Goal: Complete application form: Complete application form

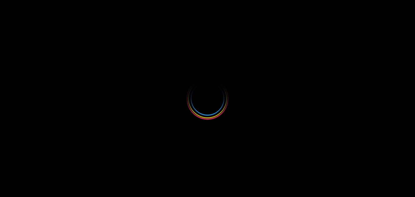
select select
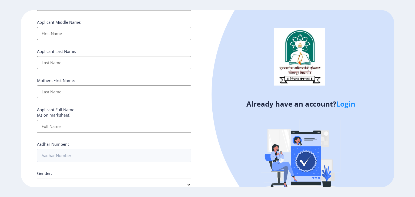
scroll to position [108, 0]
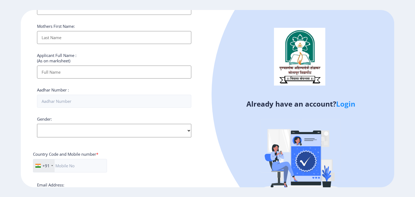
click at [341, 102] on link "Login" at bounding box center [345, 104] width 19 height 10
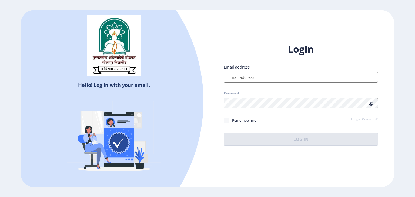
click at [262, 78] on input "Email address:" at bounding box center [301, 77] width 154 height 11
click at [273, 79] on input "Email address:" at bounding box center [301, 77] width 154 height 11
type input "[EMAIL_ADDRESS][DOMAIN_NAME]"
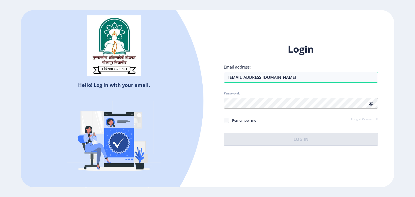
click at [287, 94] on span "Password:" at bounding box center [301, 94] width 154 height 6
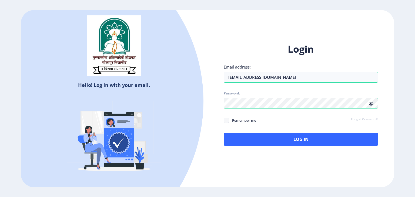
click at [372, 103] on icon at bounding box center [371, 104] width 5 height 4
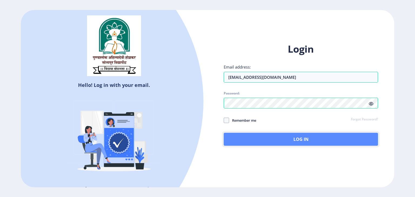
click at [300, 140] on button "Log In" at bounding box center [301, 139] width 154 height 13
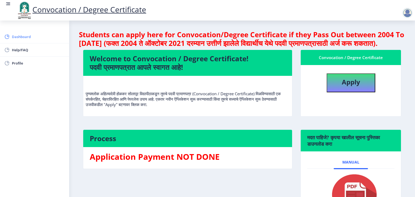
click at [17, 35] on span "Dashboard" at bounding box center [38, 36] width 53 height 6
click at [338, 92] on button "Apply" at bounding box center [351, 82] width 49 height 19
select select
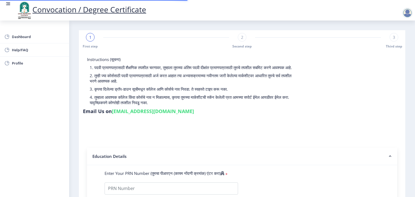
type input "2015032500035113"
select select "Regular"
select select "2020"
select select "October"
select select "Grade A+"
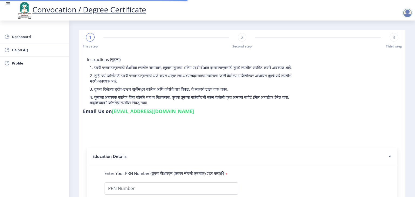
type input "503511"
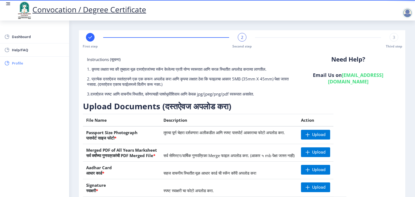
click at [16, 61] on span "Profile" at bounding box center [38, 63] width 53 height 6
select select
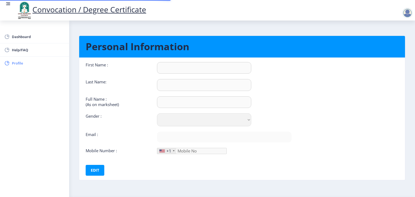
type input "[PERSON_NAME]"
type input "[PERSON_NAME] [PERSON_NAME]"
select select "[DEMOGRAPHIC_DATA]"
type input "[EMAIL_ADDRESS][DOMAIN_NAME]"
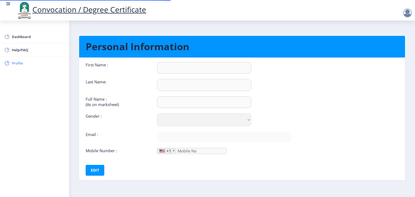
type input "9604924075"
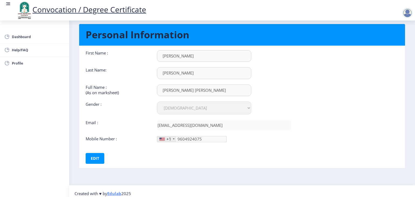
scroll to position [15, 0]
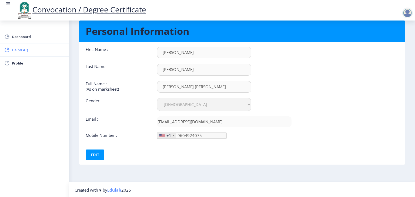
click at [21, 49] on span "Help/FAQ" at bounding box center [38, 50] width 53 height 6
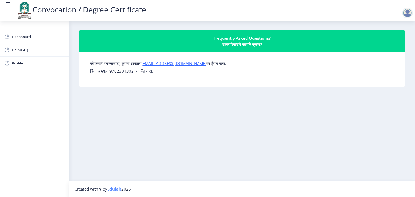
click at [5, 4] on nav "Convocation / Degree Certificate" at bounding box center [207, 10] width 415 height 21
click at [6, 4] on circle at bounding box center [6, 4] width 1 height 1
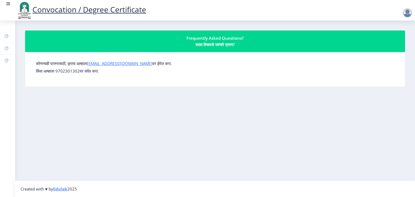
click at [8, 4] on rect at bounding box center [7, 3] width 5 height 5
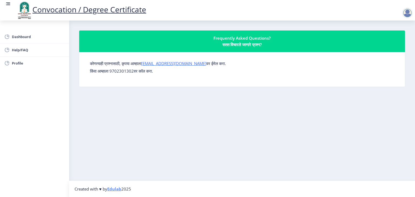
click at [8, 4] on rect at bounding box center [7, 3] width 5 height 5
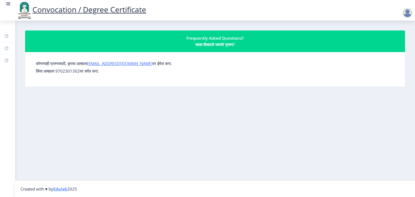
click at [8, 4] on rect at bounding box center [7, 3] width 5 height 5
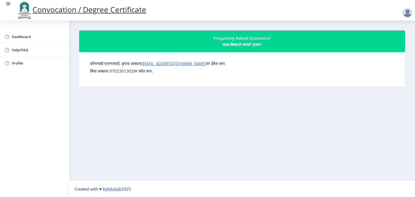
click at [406, 13] on div at bounding box center [407, 13] width 11 height 11
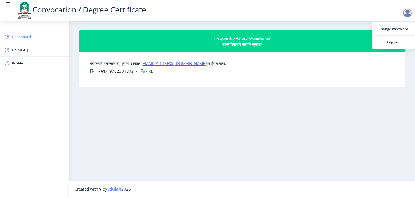
click at [25, 36] on span "Dashboard" at bounding box center [38, 36] width 53 height 6
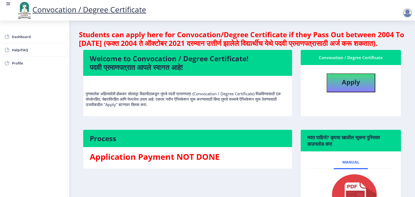
click at [66, 9] on link "Convocation / Degree Certificate" at bounding box center [81, 9] width 130 height 10
click at [23, 62] on span "Profile" at bounding box center [38, 63] width 53 height 6
select select
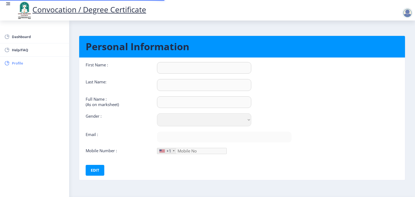
type input "Komal"
type input "Kharat"
type input "Kharat Komal Sadashiv"
select select "Female"
type input "[EMAIL_ADDRESS][DOMAIN_NAME]"
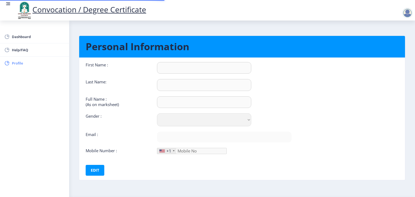
type input "9604924075"
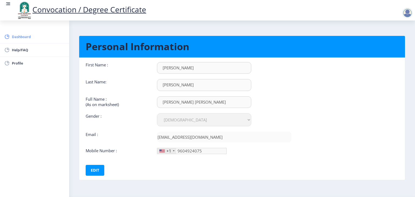
click at [14, 35] on span "Dashboard" at bounding box center [38, 36] width 53 height 6
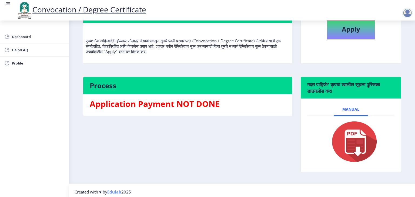
scroll to position [64, 0]
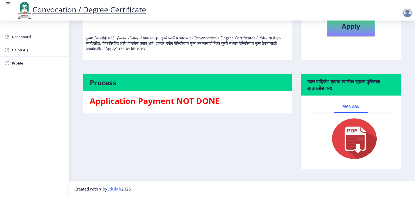
click at [361, 143] on img at bounding box center [351, 138] width 54 height 43
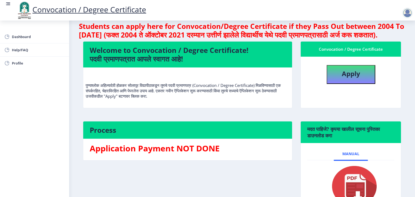
scroll to position [0, 0]
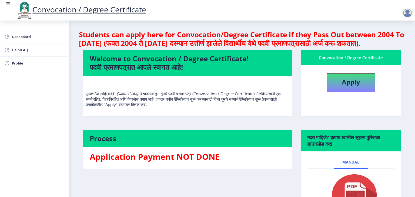
click at [408, 14] on div at bounding box center [407, 13] width 11 height 11
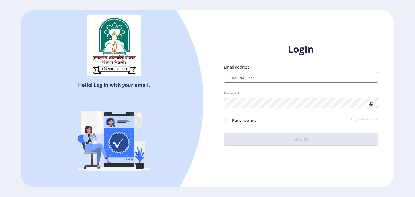
click at [273, 75] on input "Email address:" at bounding box center [301, 77] width 154 height 11
type input "[EMAIL_ADDRESS][DOMAIN_NAME]"
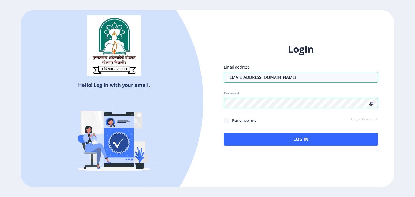
click at [369, 103] on icon at bounding box center [371, 104] width 5 height 4
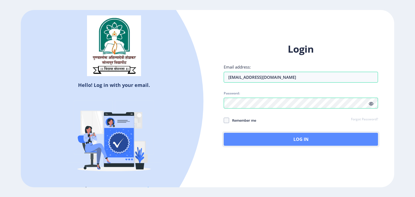
click at [338, 135] on button "Log In" at bounding box center [301, 139] width 154 height 13
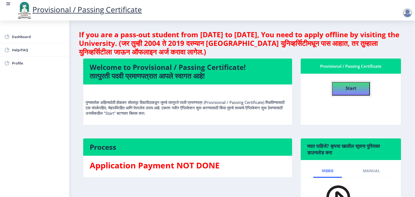
click at [350, 89] on b "Start" at bounding box center [351, 88] width 11 height 6
select select
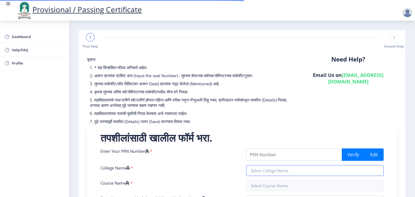
type input "2015032500035113"
type input "Karmaveer Bhaurao Patil Mahavidyalaya, Pandharpur"
type input "Master of Commerce"
type input "Komal Sadashiv Kharat"
type input "Vandana"
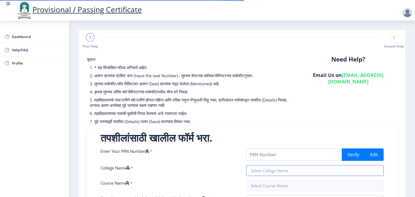
type input "Advanced Costing"
type input "Needed for apply degree certificate"
type input "503511"
select select "Grade A+"
select select "Regular"
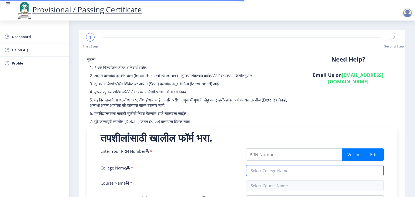
select select "None"
select select "2020"
select select "October"
select select "Semester"
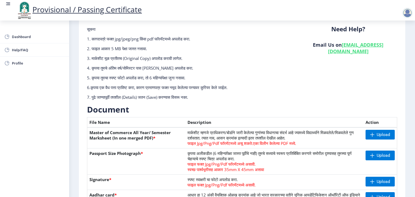
scroll to position [84, 0]
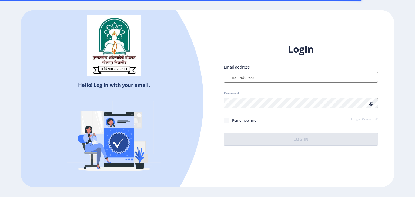
click at [241, 76] on input "Email address:" at bounding box center [301, 77] width 154 height 11
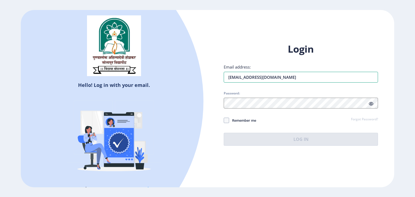
type input "[EMAIL_ADDRESS][DOMAIN_NAME]"
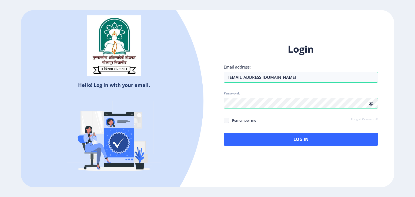
click at [206, 109] on div "Hello! Log in with your email. Don't have an account? Register" at bounding box center [114, 98] width 187 height 177
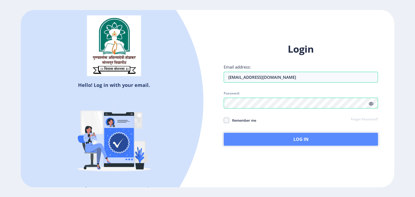
click at [305, 137] on button "Log In" at bounding box center [301, 139] width 154 height 13
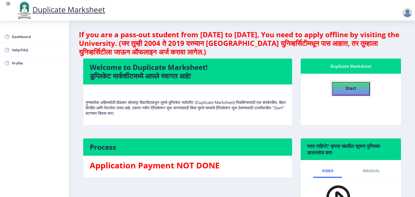
click at [346, 88] on b "Start" at bounding box center [351, 88] width 11 height 6
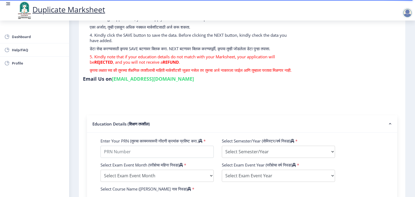
scroll to position [185, 0]
